Goal: Task Accomplishment & Management: Manage account settings

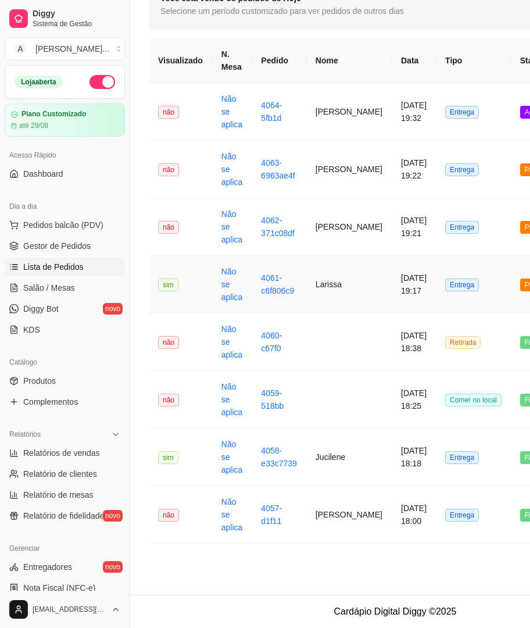
scroll to position [80, 0]
click at [333, 461] on td "Jucilene" at bounding box center [348, 457] width 85 height 58
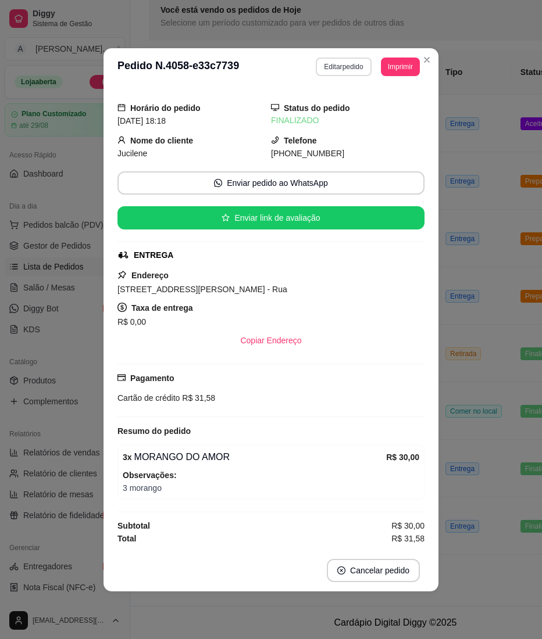
click at [349, 68] on button "Editar pedido" at bounding box center [343, 67] width 55 height 19
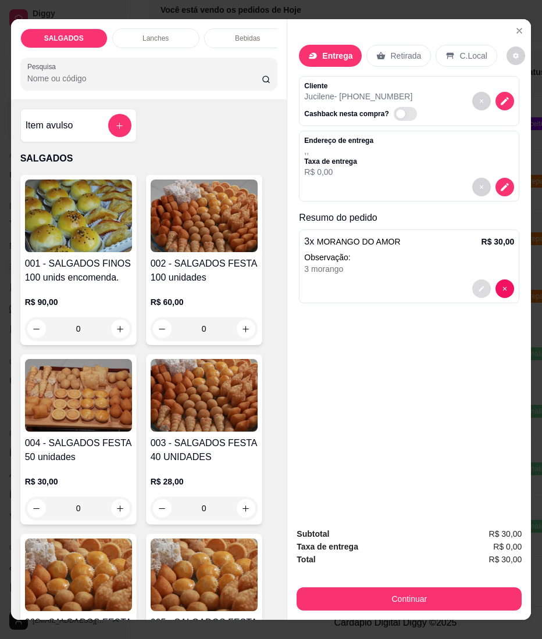
click at [477, 289] on button "decrease-product-quantity" at bounding box center [481, 289] width 19 height 19
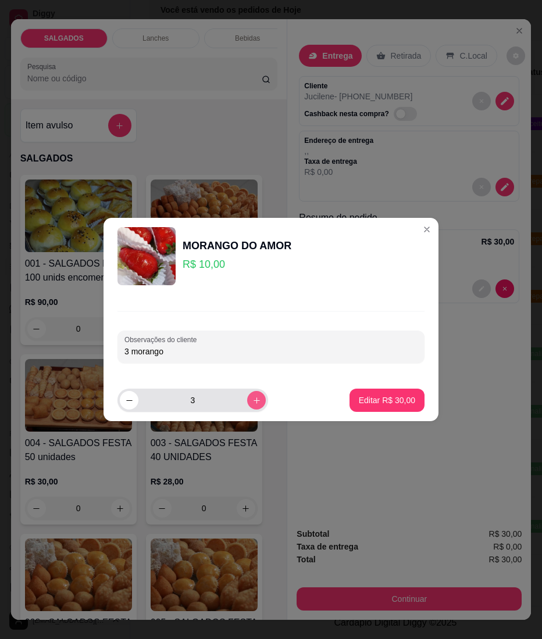
click at [251, 405] on button "increase-product-quantity" at bounding box center [256, 400] width 19 height 19
type input "4"
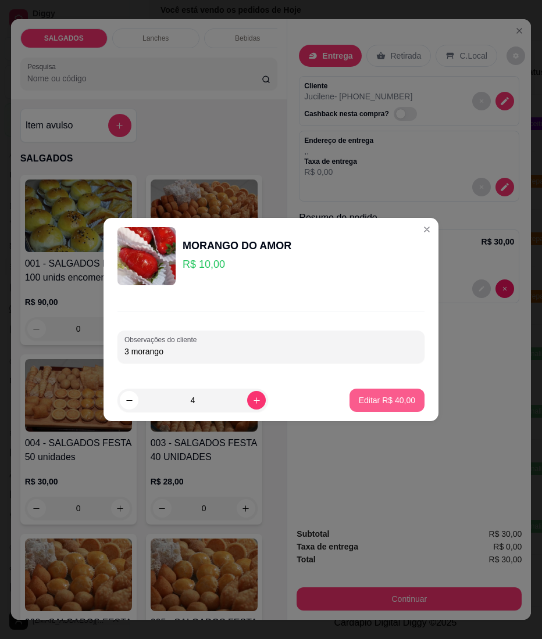
click at [387, 407] on button "Editar R$ 40,00" at bounding box center [386, 400] width 75 height 23
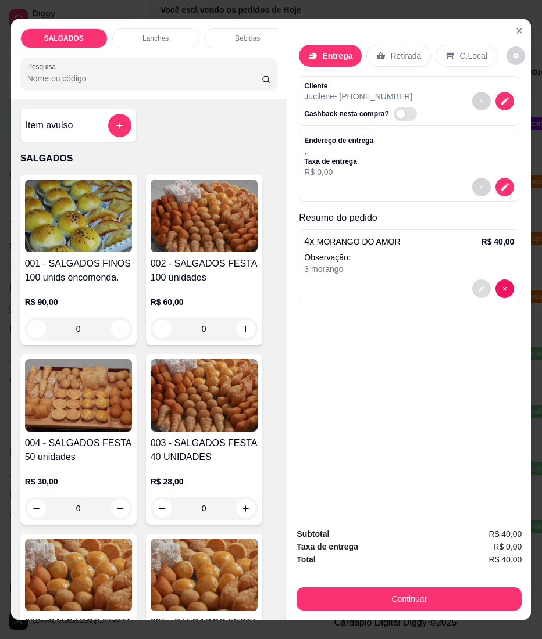
click at [472, 285] on button "decrease-product-quantity" at bounding box center [481, 289] width 19 height 19
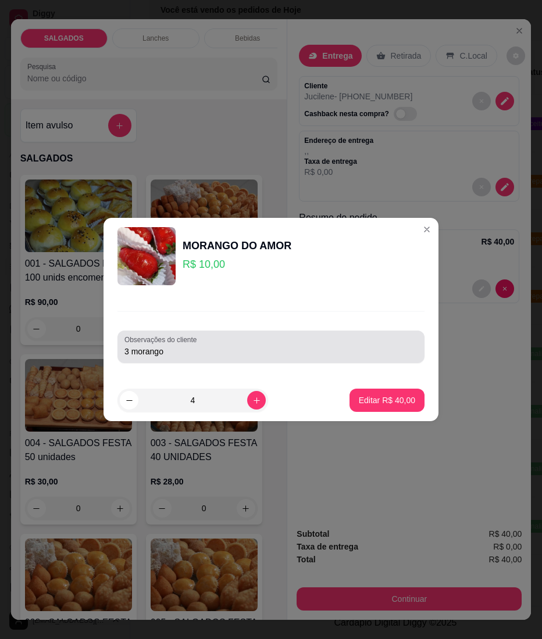
click at [233, 337] on div "3 morango" at bounding box center [270, 346] width 293 height 23
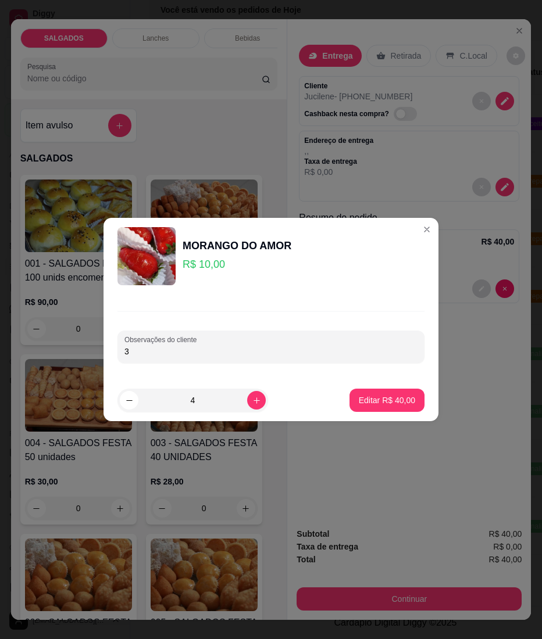
type input "3"
click at [396, 391] on button "Editar R$ 40,00" at bounding box center [386, 400] width 75 height 23
type input "4"
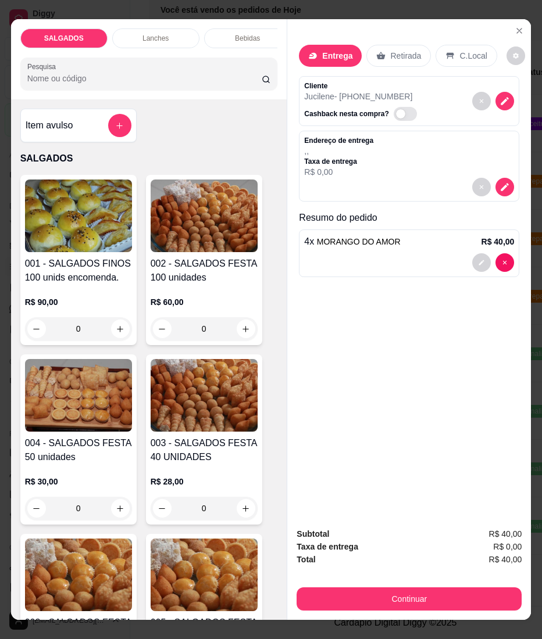
click at [328, 50] on p "Entrega" at bounding box center [337, 56] width 30 height 12
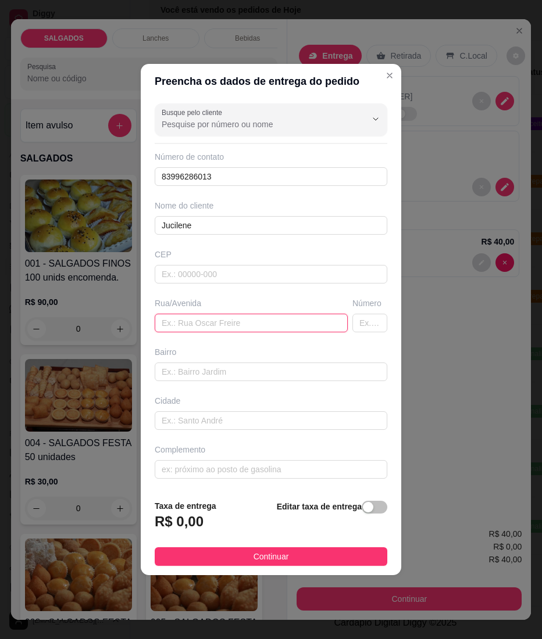
click at [256, 321] on input "text" at bounding box center [251, 323] width 193 height 19
paste input "[STREET_ADDRESS][PERSON_NAME] - Rua"
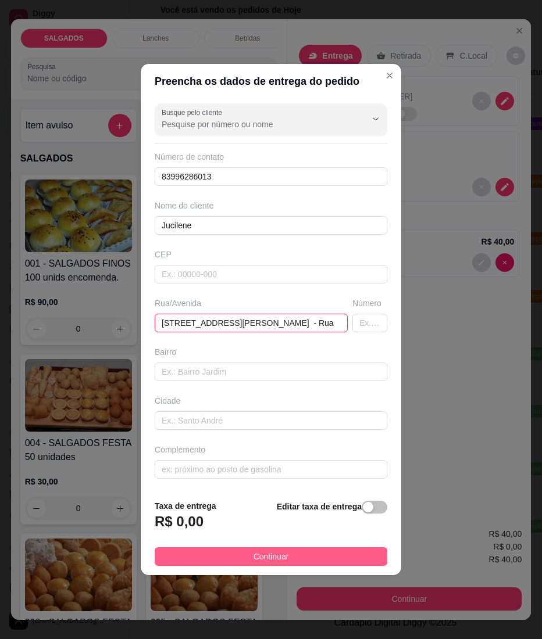
type input "[STREET_ADDRESS][PERSON_NAME] - Rua"
drag, startPoint x: 267, startPoint y: 559, endPoint x: 263, endPoint y: 568, distance: 10.4
click at [267, 559] on span "Continuar" at bounding box center [270, 556] width 35 height 13
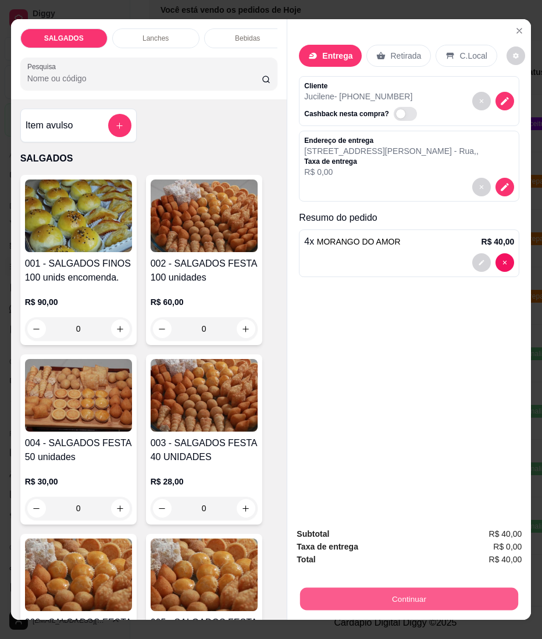
click at [338, 593] on button "Continuar" at bounding box center [409, 599] width 218 height 23
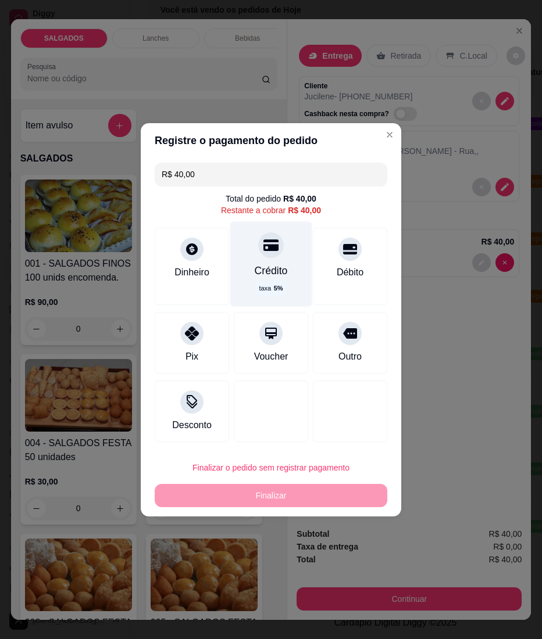
click at [267, 259] on div "Crédito taxa 5 %" at bounding box center [271, 263] width 82 height 85
type input "R$ 0,00"
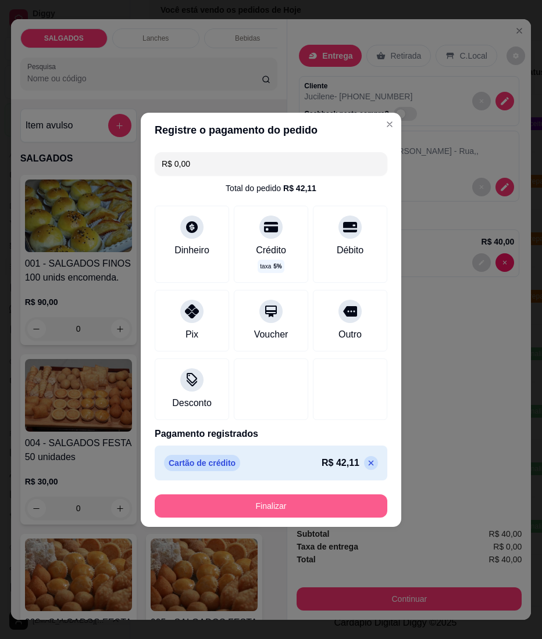
click at [217, 507] on button "Finalizar" at bounding box center [271, 506] width 233 height 23
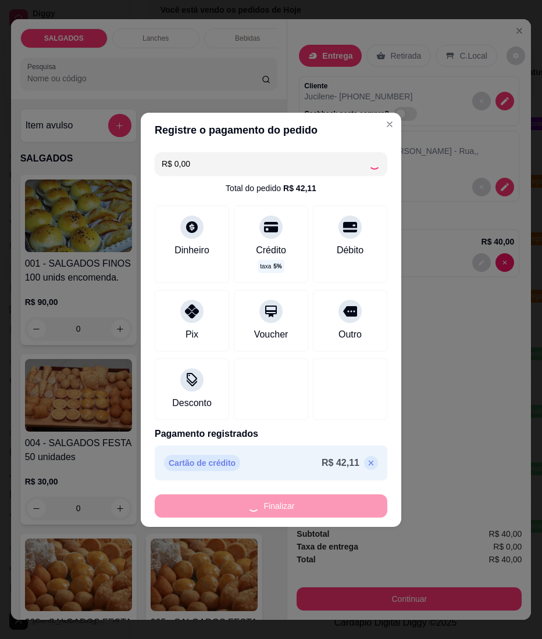
type input "0"
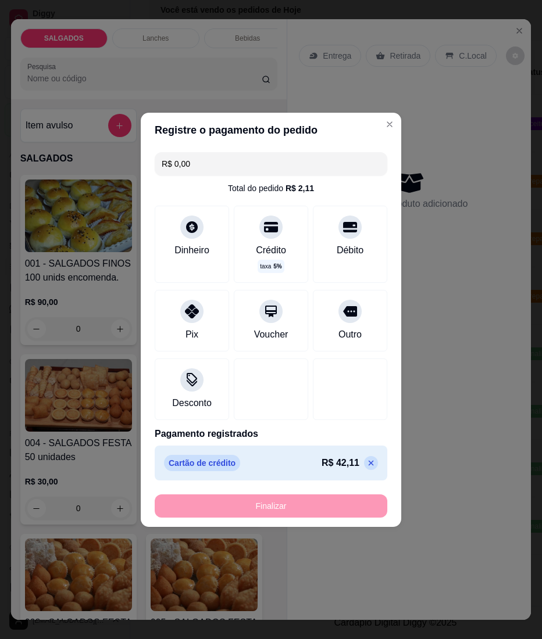
type input "-R$ 40,00"
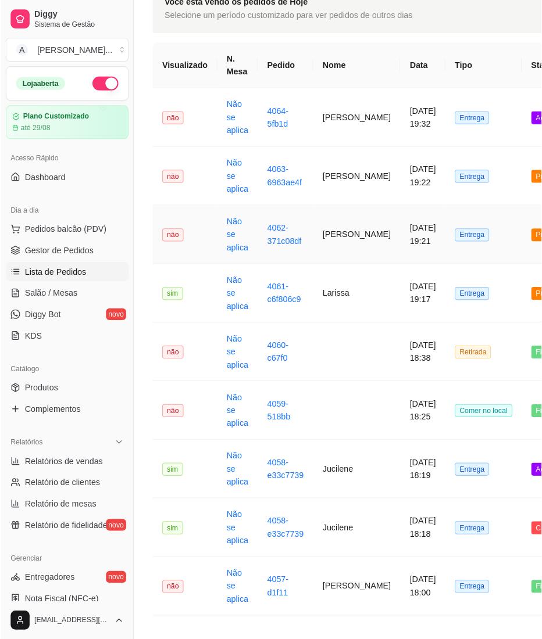
scroll to position [0, 0]
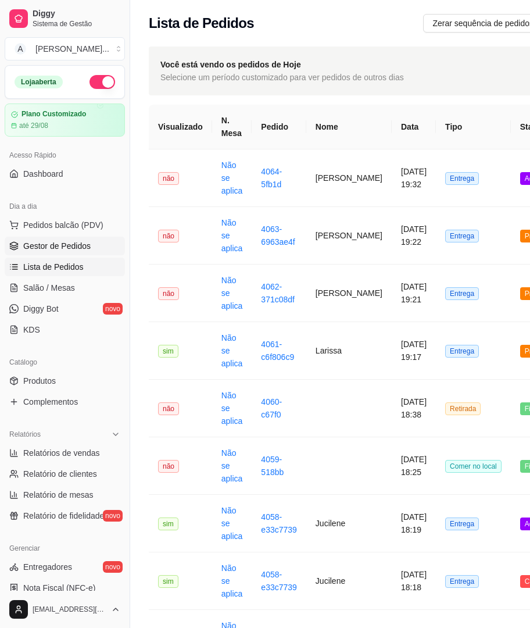
click at [19, 249] on link "Gestor de Pedidos" at bounding box center [65, 246] width 120 height 19
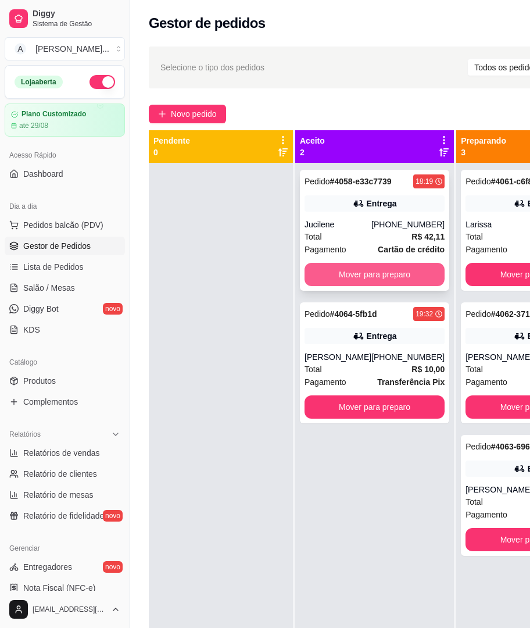
click at [328, 284] on button "Mover para preparo" at bounding box center [375, 274] width 140 height 23
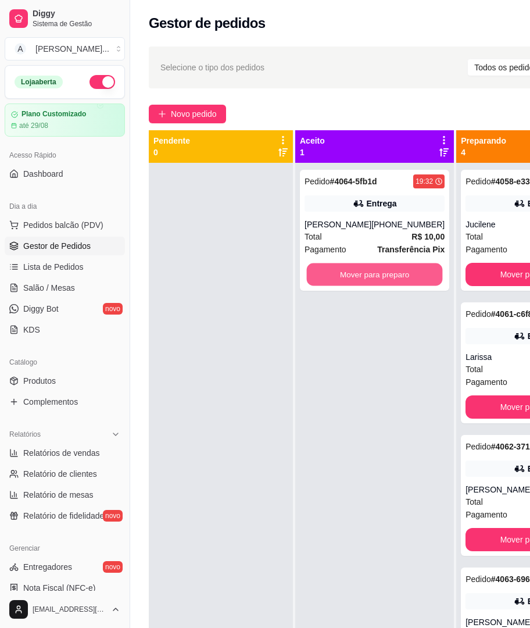
click at [328, 284] on button "Mover para preparo" at bounding box center [375, 274] width 136 height 23
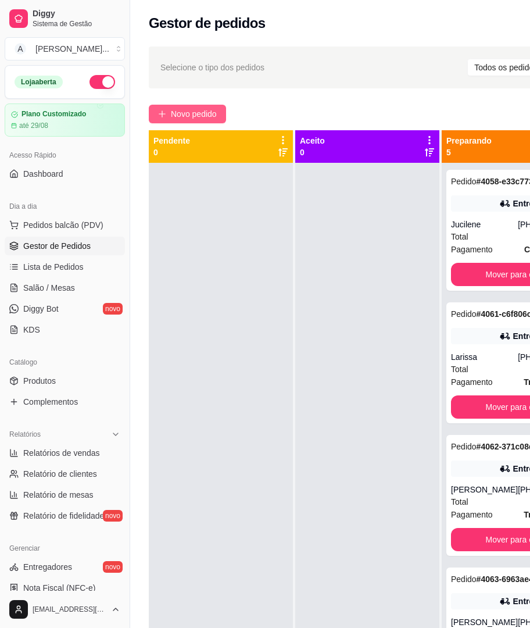
click at [176, 120] on span "Novo pedido" at bounding box center [194, 114] width 46 height 13
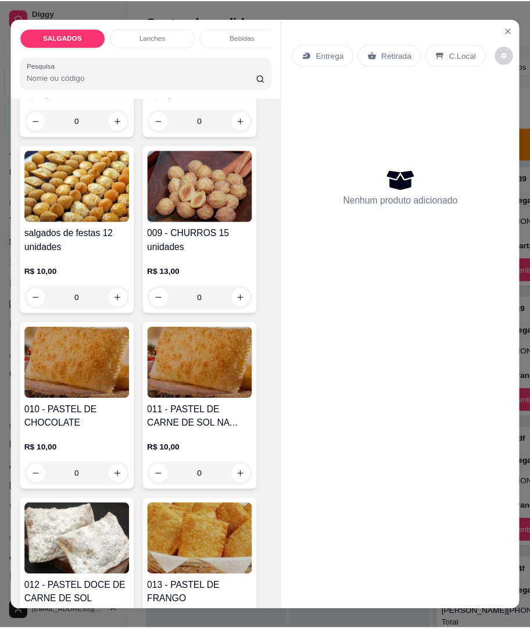
scroll to position [1007, 0]
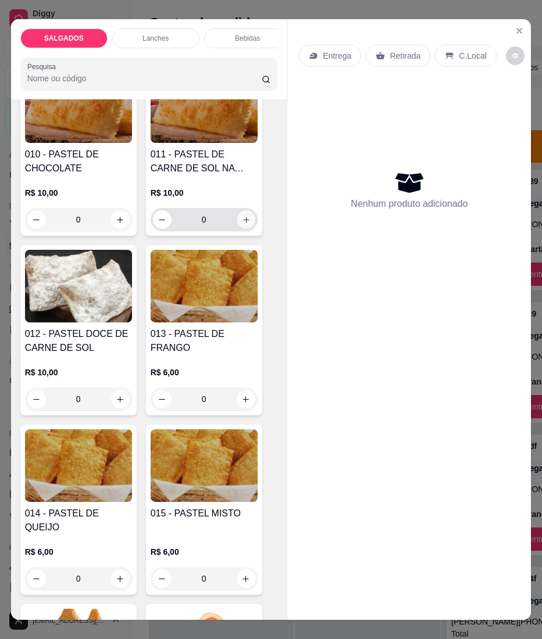
click at [237, 222] on button "increase-product-quantity" at bounding box center [246, 219] width 18 height 18
type input "1"
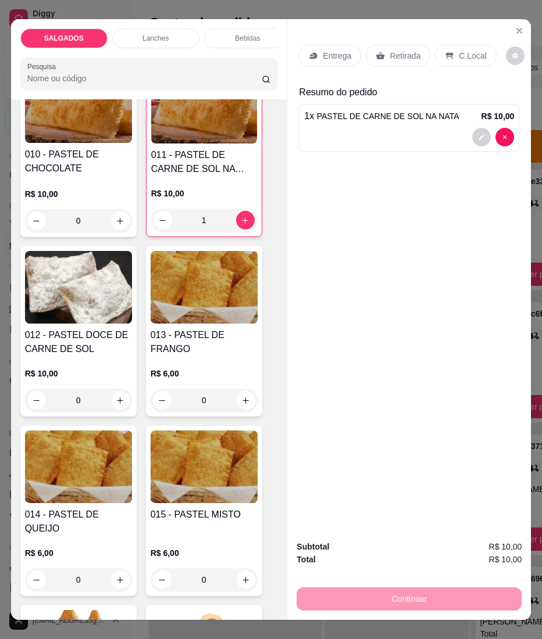
click at [387, 607] on div "Subtotal R$ 10,00 Total R$ 10,00 Continuar" at bounding box center [409, 575] width 244 height 89
click at [323, 53] on p "Entrega" at bounding box center [337, 56] width 28 height 12
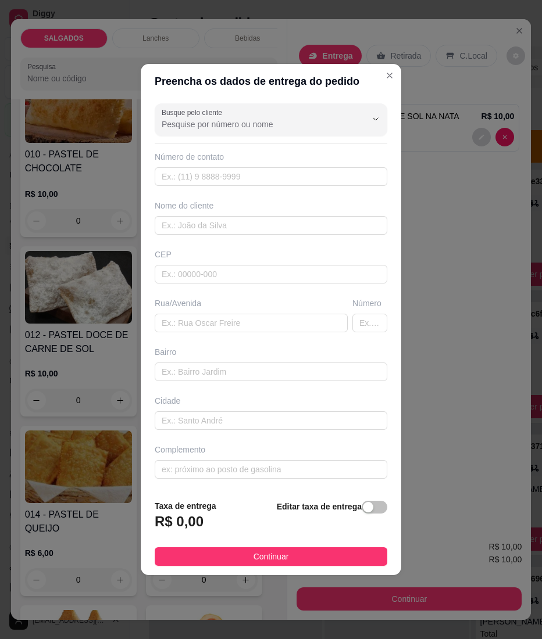
click at [215, 240] on div "Busque pelo cliente Número de contato Nome do cliente CEP Rua/[GEOGRAPHIC_DATA]" at bounding box center [271, 295] width 260 height 392
click at [216, 224] on input "text" at bounding box center [271, 225] width 233 height 19
click at [210, 226] on input "text" at bounding box center [271, 225] width 233 height 19
paste input "Leide"
type input "Leide"
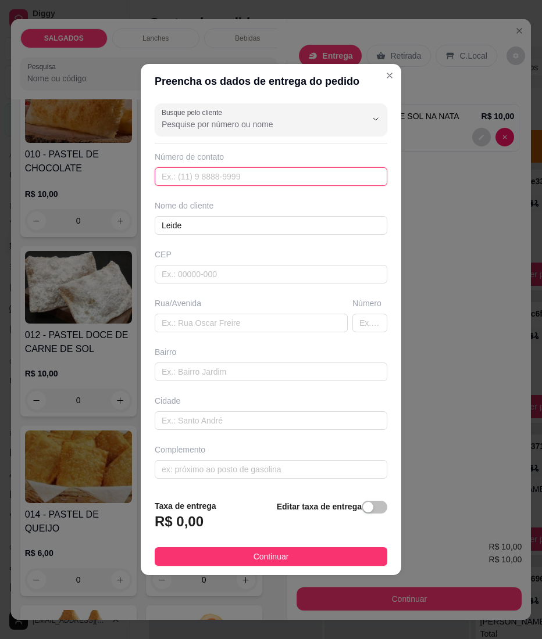
click at [213, 180] on input "text" at bounding box center [271, 176] width 233 height 19
click at [264, 184] on input "text" at bounding box center [271, 176] width 233 height 19
paste input "[PHONE_NUMBER]"
type input "[PHONE_NUMBER]"
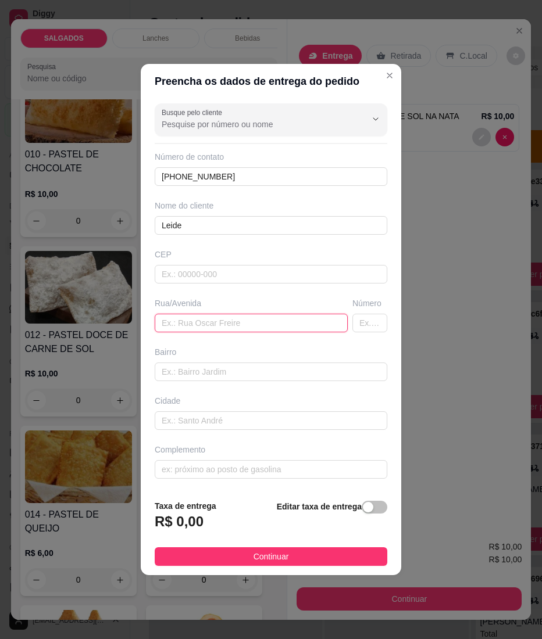
click at [333, 323] on input "text" at bounding box center [251, 323] width 193 height 19
paste input "Rua de baixo enfrente a borracharia de titica"
type input "Rua de baixo enfrente a borracharia de titica"
click at [372, 319] on input "text" at bounding box center [369, 323] width 35 height 19
type input "22"
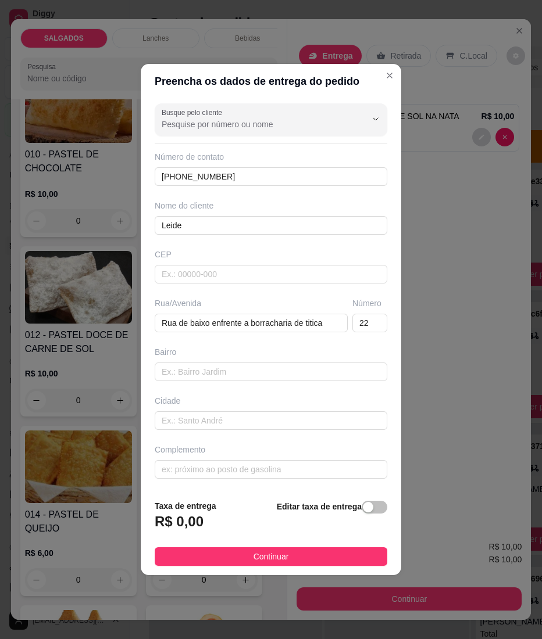
click at [350, 571] on footer "Taxa de entrega R$ 0,00 Editar taxa de entrega Continuar" at bounding box center [271, 533] width 260 height 85
click at [349, 563] on button "Continuar" at bounding box center [271, 557] width 233 height 19
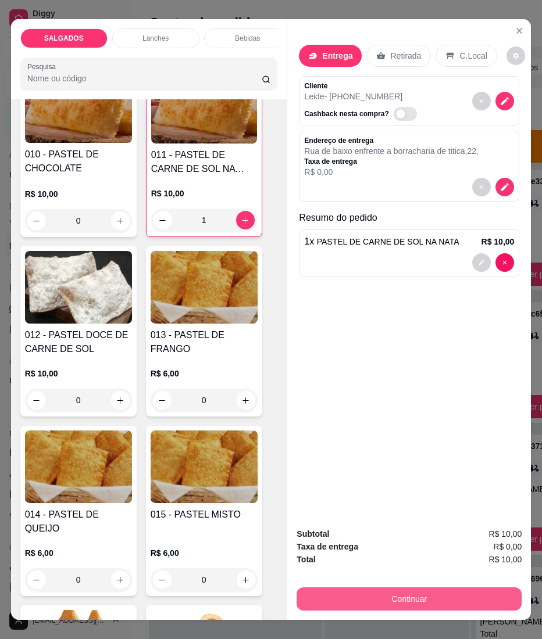
click at [366, 585] on div "Continuar" at bounding box center [408, 598] width 225 height 26
click at [323, 588] on button "Continuar" at bounding box center [408, 599] width 225 height 23
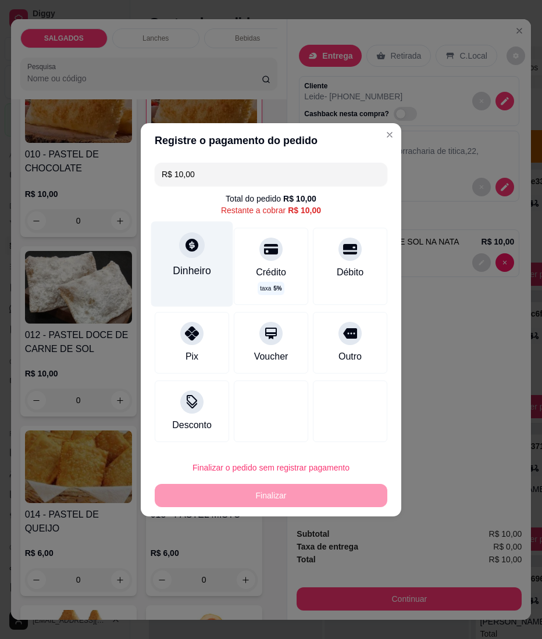
click at [192, 241] on icon at bounding box center [191, 245] width 13 height 13
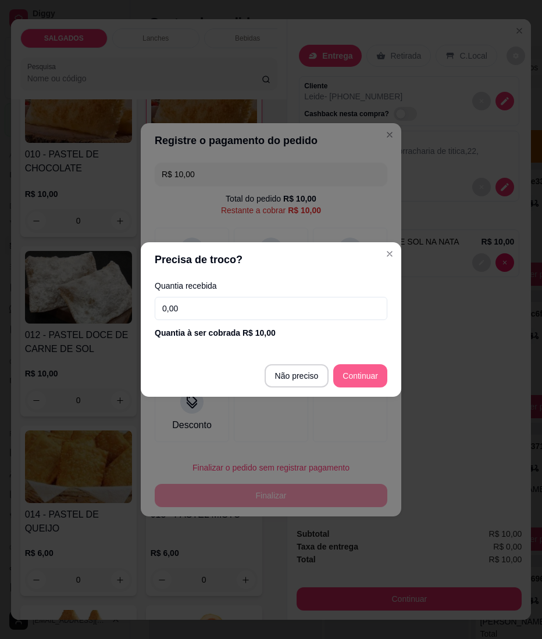
type input "R$ 0,00"
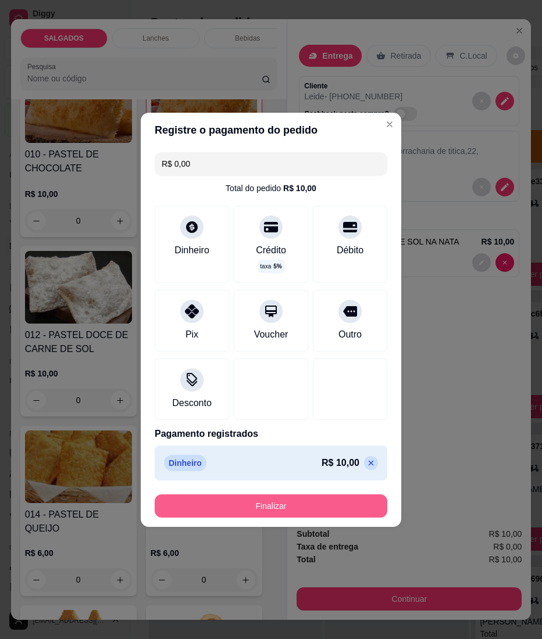
click at [310, 507] on button "Finalizar" at bounding box center [271, 506] width 233 height 23
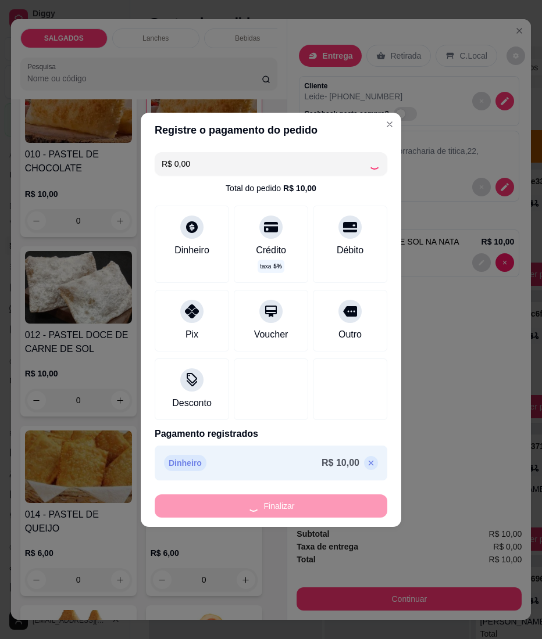
type input "0"
type input "-R$ 10,00"
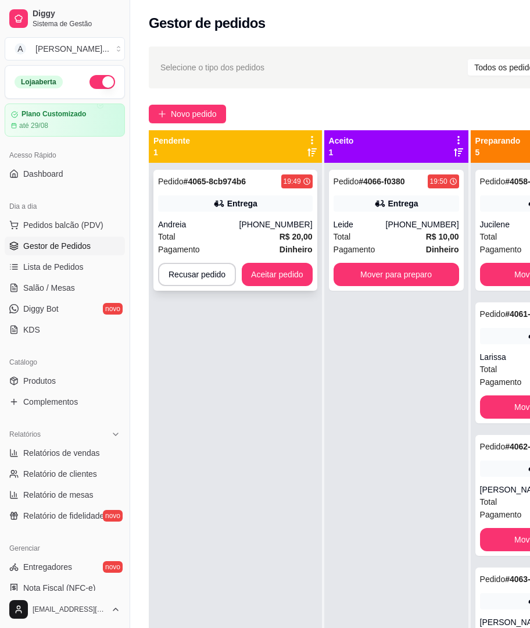
click at [280, 259] on div "Pedido # 4065-8cb974b6 19:49 Entrega Andreia [PHONE_NUMBER] Total R$ 20,00 Paga…" at bounding box center [235, 230] width 164 height 121
click at [271, 273] on button "Aceitar pedido" at bounding box center [277, 274] width 71 height 23
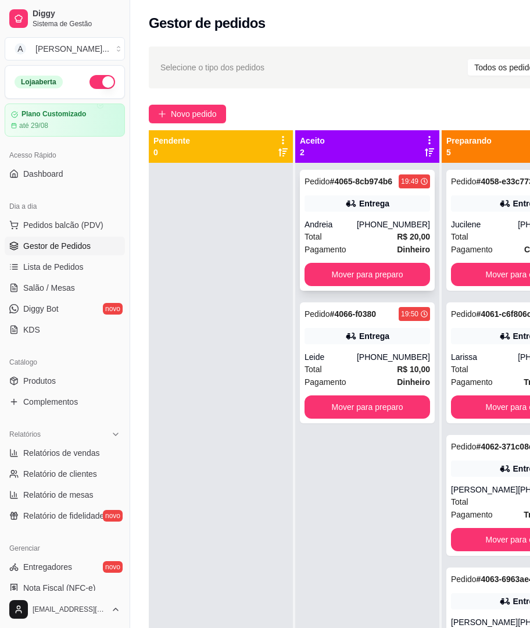
click at [403, 287] on div "Pedido # 4065-8cb974b6 19:49 Entrega Andreia [PHONE_NUMBER] Total R$ 20,00 Paga…" at bounding box center [367, 230] width 135 height 121
click at [400, 265] on button "Mover para preparo" at bounding box center [368, 274] width 126 height 23
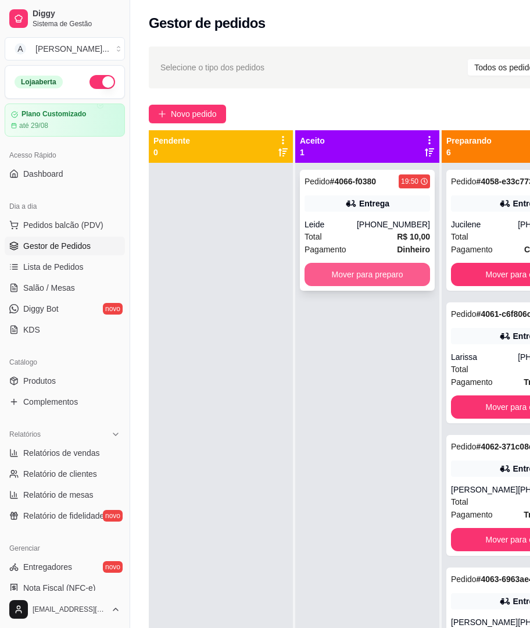
click at [398, 267] on button "Mover para preparo" at bounding box center [368, 274] width 126 height 23
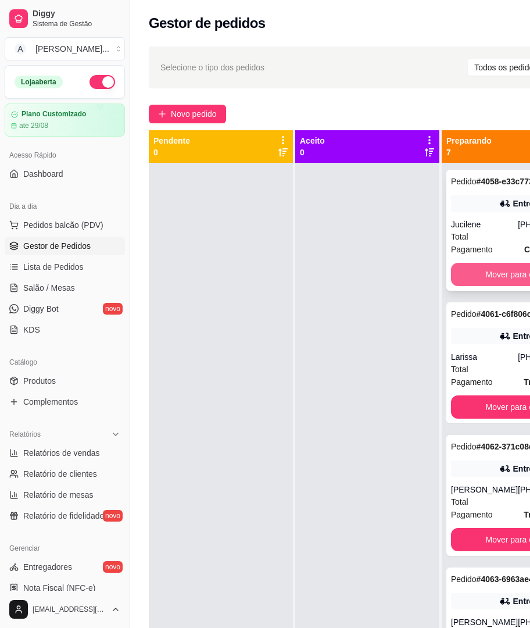
click at [481, 279] on button "Mover para entrega" at bounding box center [521, 274] width 140 height 23
click at [481, 279] on button "Mover para entrega" at bounding box center [521, 274] width 136 height 23
click at [481, 256] on span "Pagamento" at bounding box center [472, 249] width 42 height 13
click at [481, 286] on button "Mover para entrega" at bounding box center [521, 274] width 140 height 23
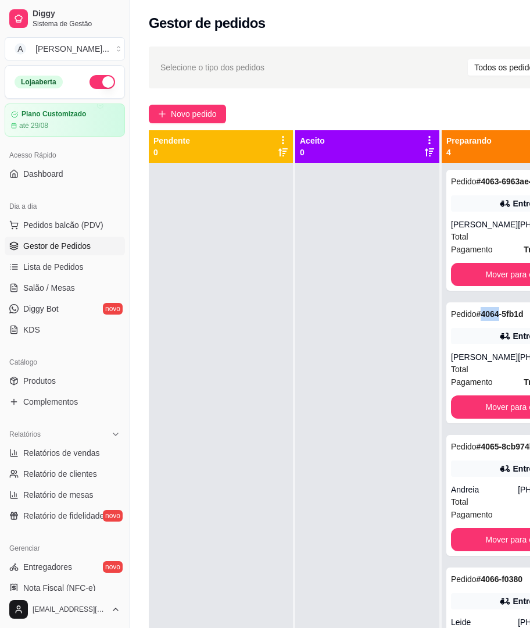
click at [481, 295] on div "Pedido # 4063-6963ae4f 19:22 Entrega [PERSON_NAME] [PHONE_NUMBER] Total R$ 16,0…" at bounding box center [521, 477] width 159 height 628
click at [486, 280] on button "Mover para entrega" at bounding box center [521, 274] width 136 height 23
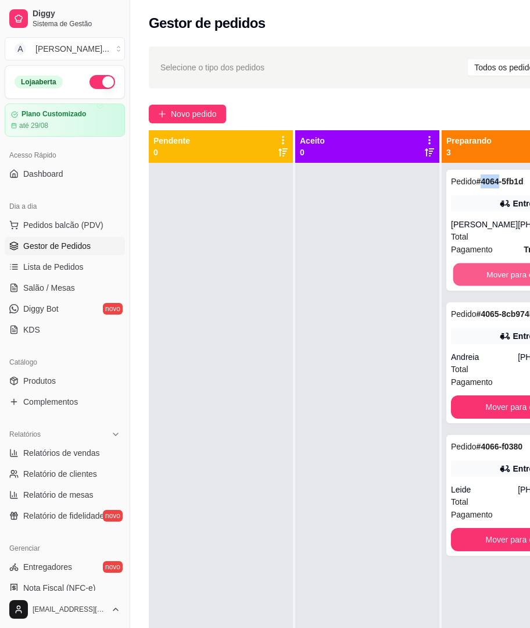
click at [486, 280] on button "Mover para entrega" at bounding box center [521, 274] width 136 height 23
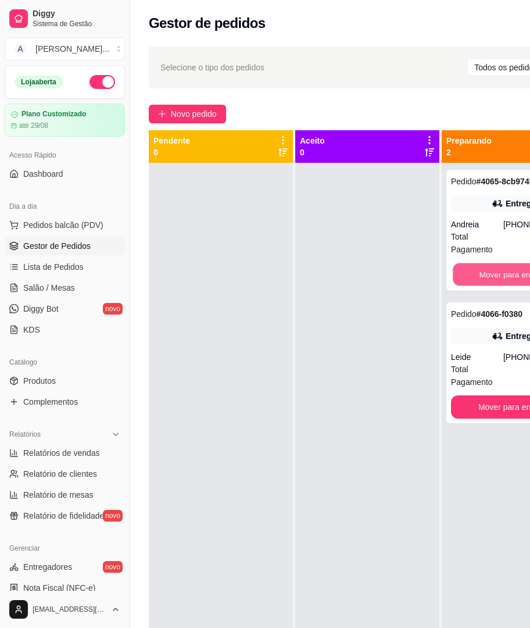
click at [486, 280] on button "Mover para entrega" at bounding box center [514, 274] width 122 height 23
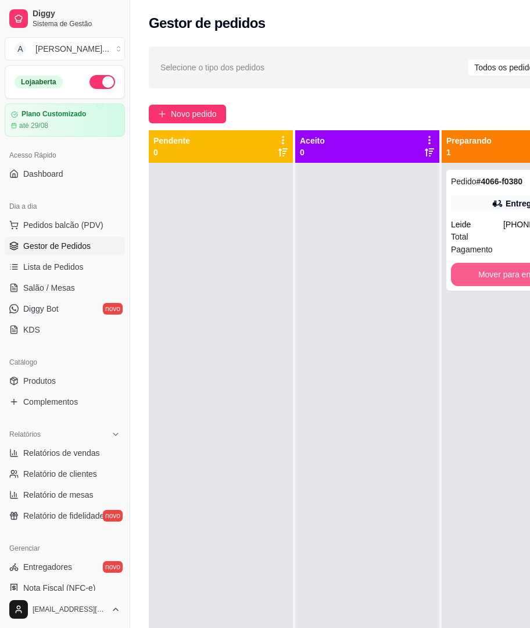
click at [486, 280] on button "Mover para entrega" at bounding box center [514, 274] width 126 height 23
